Goal: Navigation & Orientation: Go to known website

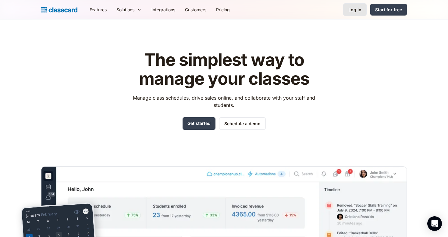
click at [363, 7] on link "Log in" at bounding box center [354, 9] width 23 height 12
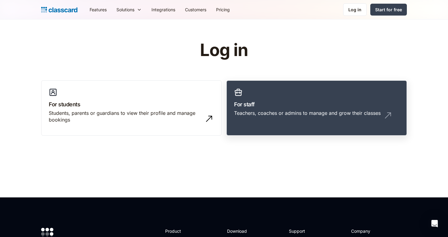
click at [284, 104] on h3 "For staff" at bounding box center [316, 104] width 165 height 8
